Goal: Task Accomplishment & Management: Complete application form

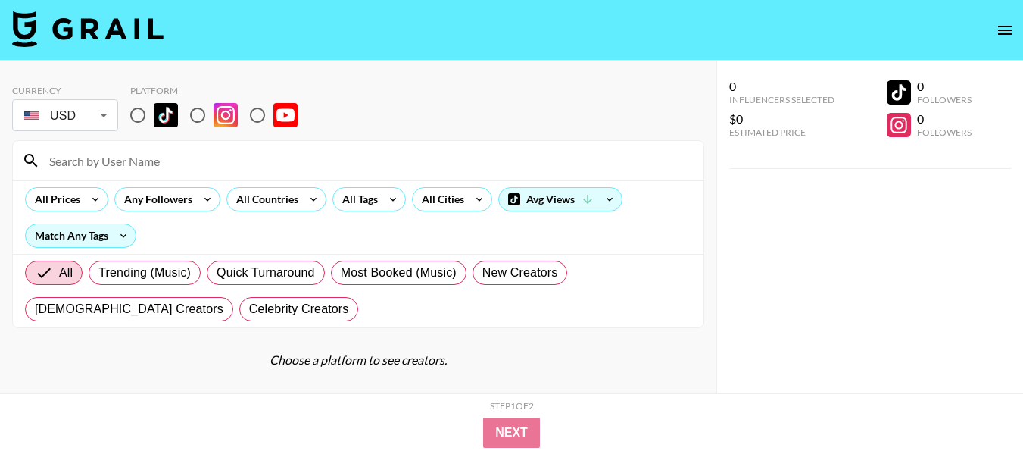
click at [195, 111] on input "radio" at bounding box center [198, 115] width 32 height 32
radio input "true"
click at [200, 114] on input "radio" at bounding box center [198, 115] width 32 height 32
radio input "true"
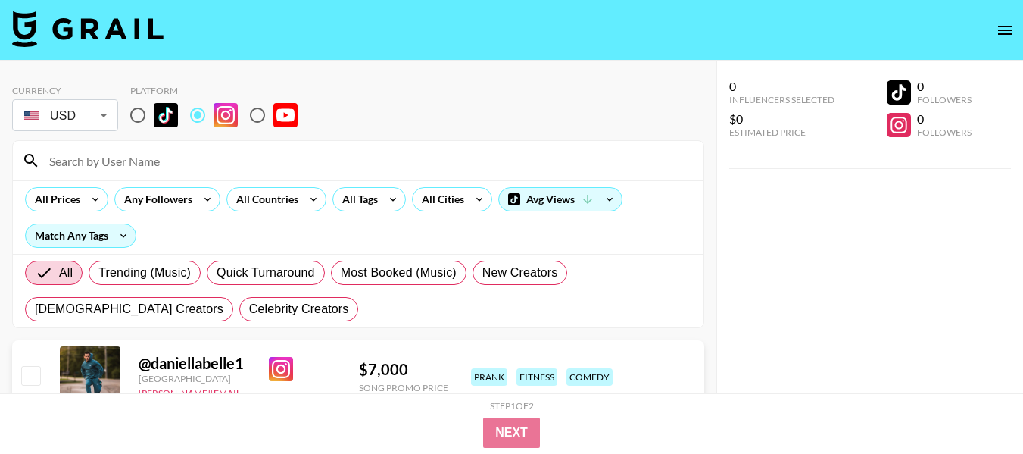
click at [198, 164] on input at bounding box center [367, 160] width 655 height 24
paste input "[PERSON_NAME].[PERSON_NAME]"
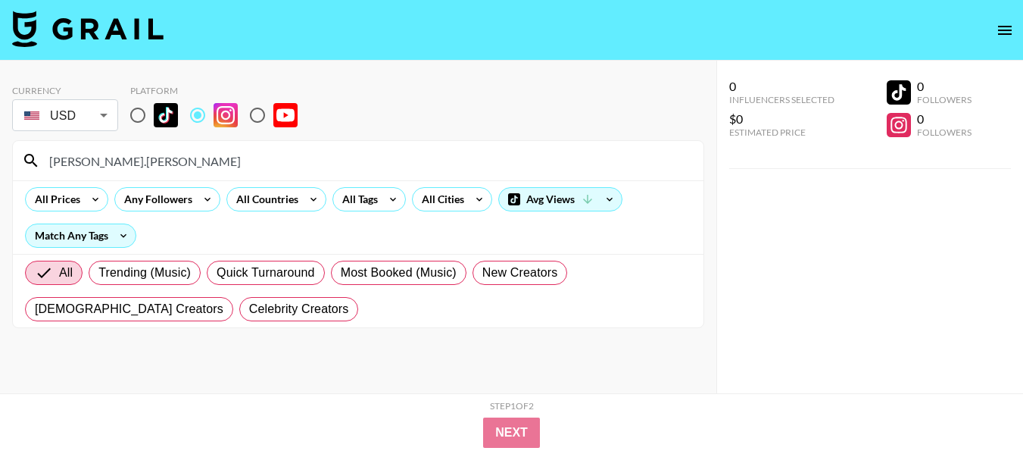
click at [217, 169] on input "[PERSON_NAME].[PERSON_NAME]" at bounding box center [367, 160] width 655 height 24
type input "[PERSON_NAME].[PERSON_NAME]"
